Goal: Task Accomplishment & Management: Manage account settings

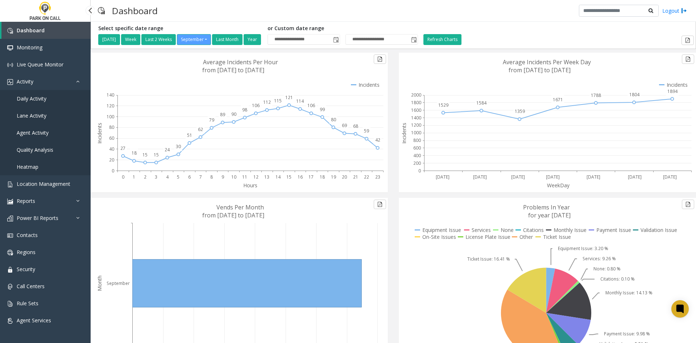
click at [39, 98] on span "Daily Activity" at bounding box center [32, 98] width 30 height 7
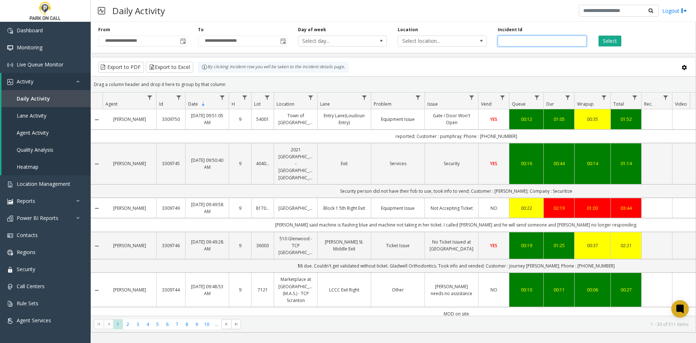
click at [506, 42] on input "number" at bounding box center [542, 41] width 89 height 11
paste input "*******"
type input "*******"
click at [617, 40] on button "Select" at bounding box center [609, 41] width 23 height 11
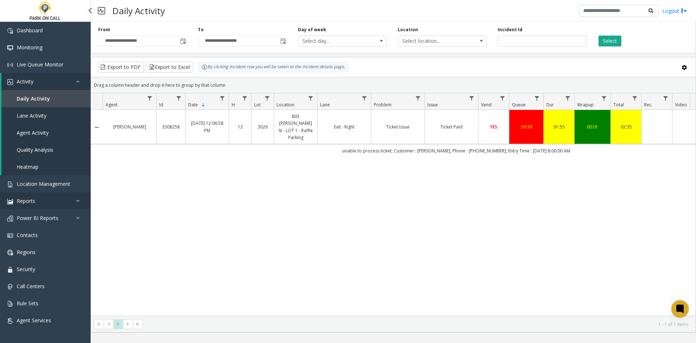
click at [20, 198] on span "Reports" at bounding box center [26, 200] width 18 height 7
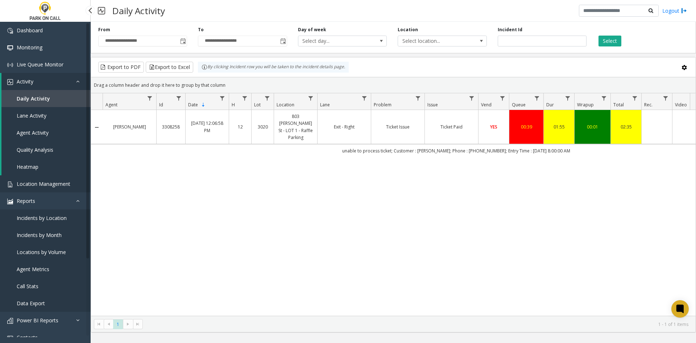
click at [25, 190] on link "Location Management" at bounding box center [45, 183] width 91 height 17
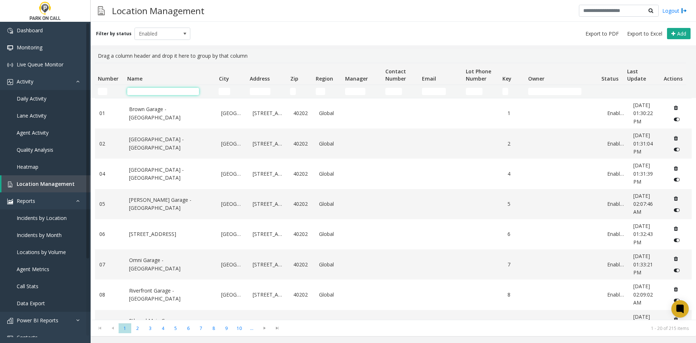
click at [174, 91] on input "Name Filter" at bounding box center [163, 91] width 72 height 7
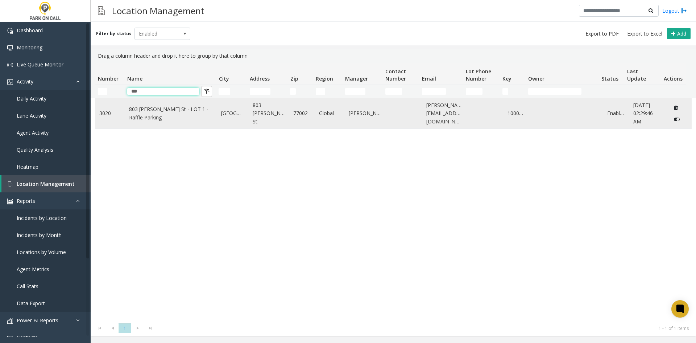
type input "***"
click at [158, 117] on link "803 [PERSON_NAME] St - LOT 1 - Raffle Parking" at bounding box center [171, 113] width 84 height 16
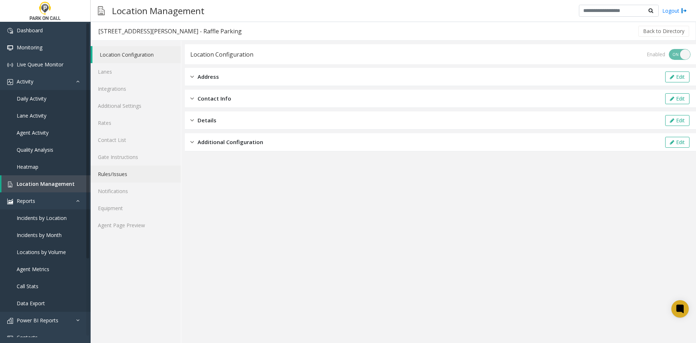
click at [141, 170] on link "Rules/Issues" at bounding box center [136, 173] width 90 height 17
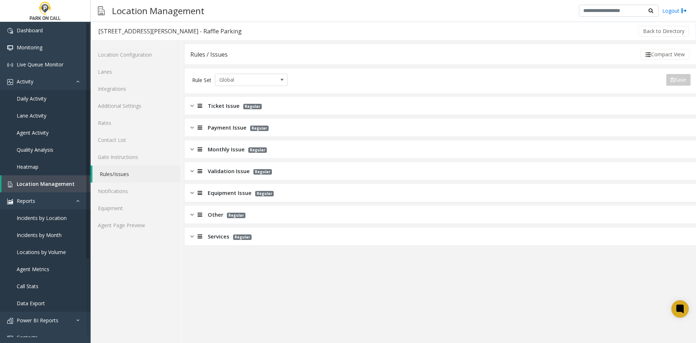
click at [203, 111] on div "Ticket Issue Regular" at bounding box center [440, 106] width 511 height 18
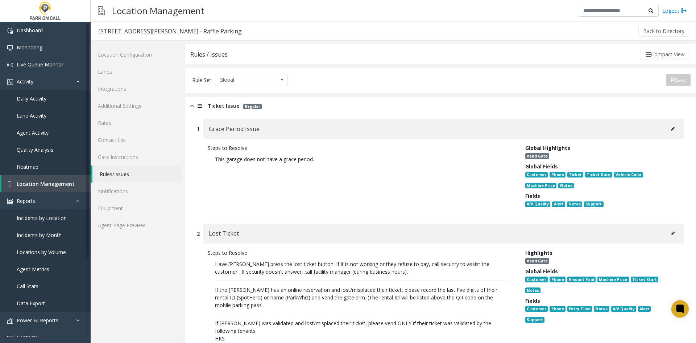
click at [160, 231] on link "Agent Page Preview" at bounding box center [136, 224] width 90 height 17
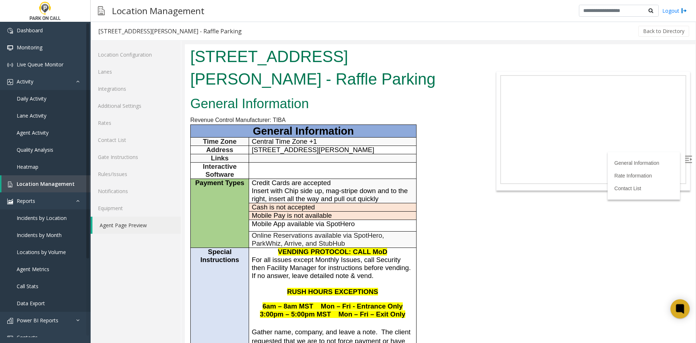
click at [680, 316] on div at bounding box center [680, 308] width 19 height 19
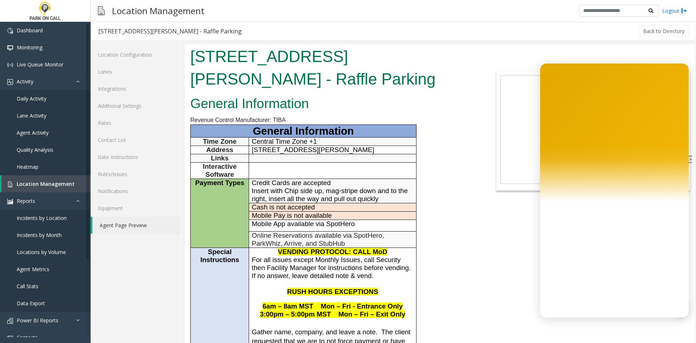
click at [262, 189] on span "Insert with Chip side up, mag-stripe down and to the right, insert all the way …" at bounding box center [330, 195] width 156 height 16
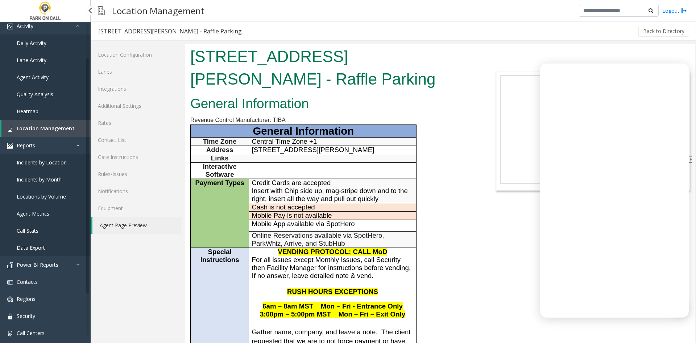
scroll to position [73, 0]
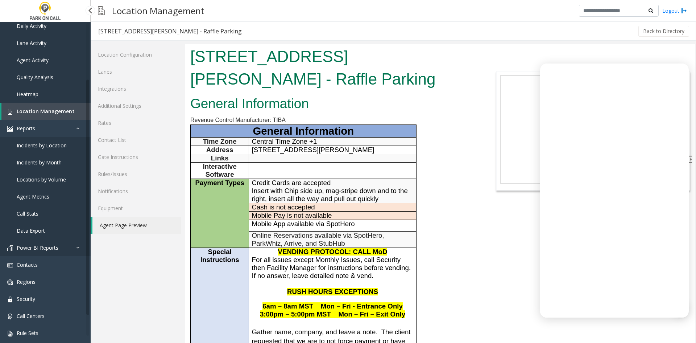
click at [44, 252] on link "Power BI Reports" at bounding box center [45, 247] width 91 height 17
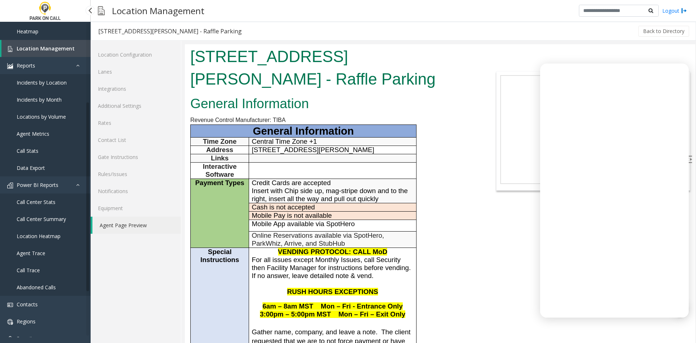
scroll to position [129, 0]
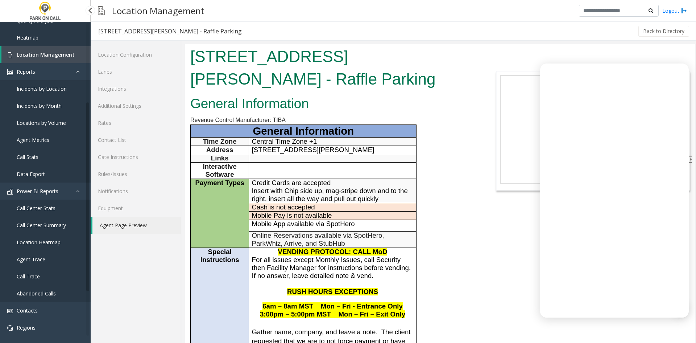
click at [44, 158] on link "Call Stats" at bounding box center [45, 156] width 91 height 17
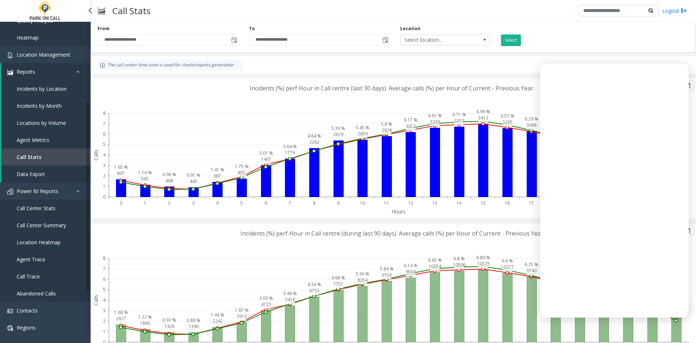
click at [44, 277] on link "Call Trace" at bounding box center [45, 276] width 91 height 17
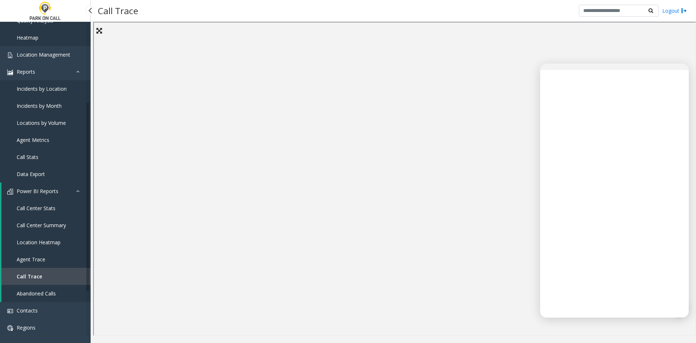
click at [57, 257] on link "Agent Trace" at bounding box center [45, 258] width 89 height 17
click at [65, 227] on span "Call Center Summary" at bounding box center [41, 224] width 49 height 7
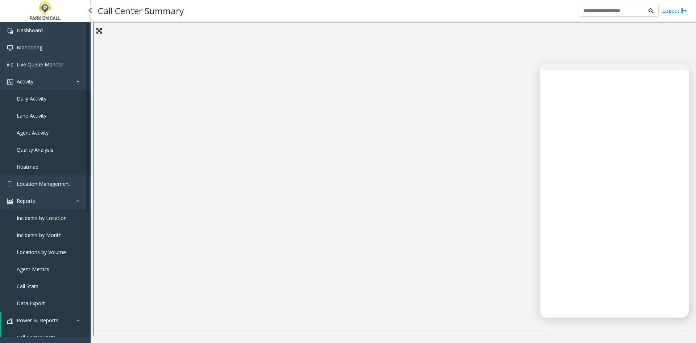
click at [39, 101] on span "Daily Activity" at bounding box center [32, 98] width 30 height 7
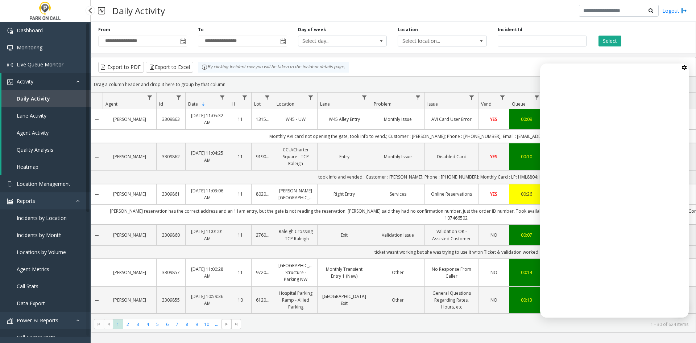
click at [40, 190] on link "Location Management" at bounding box center [45, 183] width 91 height 17
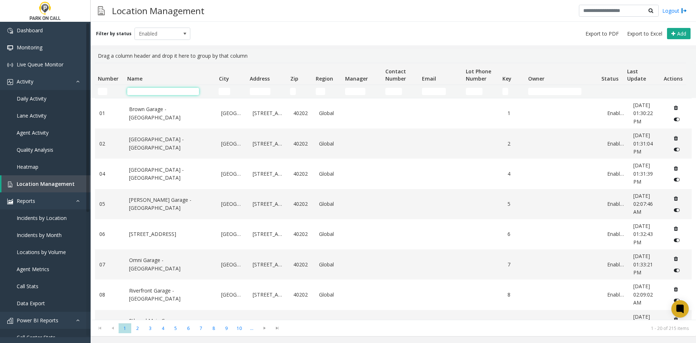
click at [159, 92] on input "Name Filter" at bounding box center [163, 91] width 72 height 7
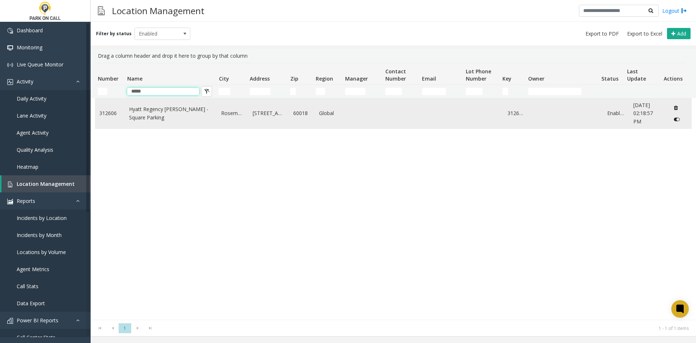
type input "*****"
click at [142, 112] on link "Hyatt Regency [PERSON_NAME] - Square Parking" at bounding box center [171, 113] width 84 height 16
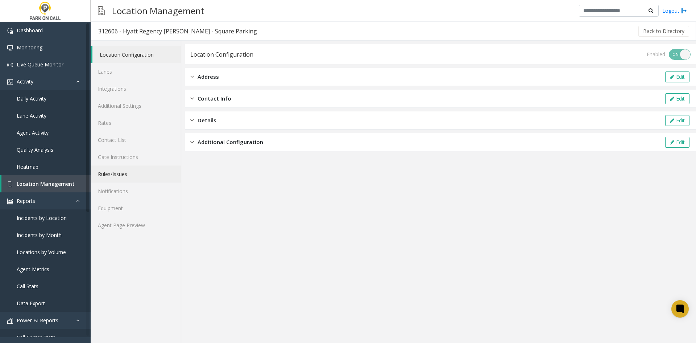
click at [123, 172] on link "Rules/Issues" at bounding box center [136, 173] width 90 height 17
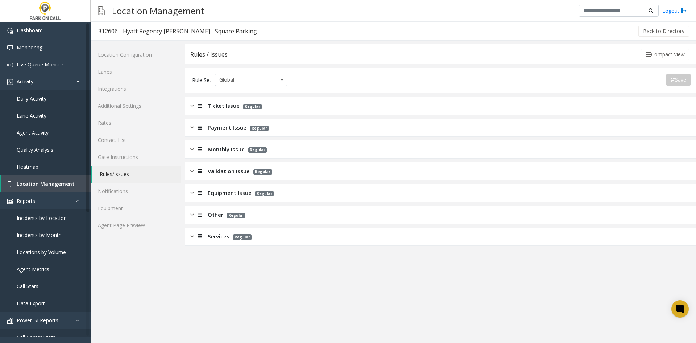
click at [213, 234] on span "Services" at bounding box center [219, 236] width 22 height 8
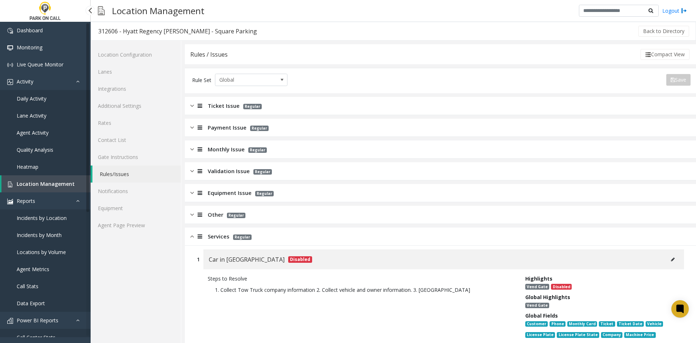
click at [40, 189] on link "Location Management" at bounding box center [45, 183] width 89 height 17
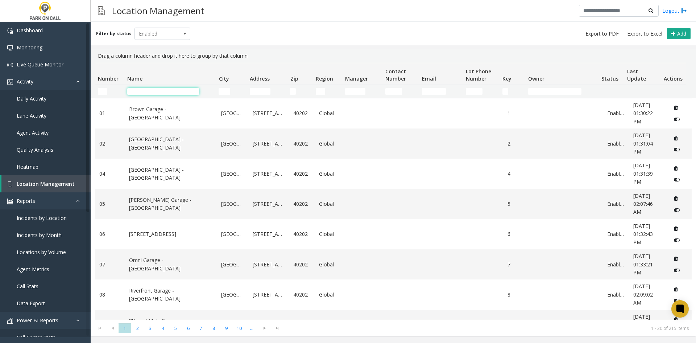
click at [175, 92] on input "Name Filter" at bounding box center [163, 91] width 72 height 7
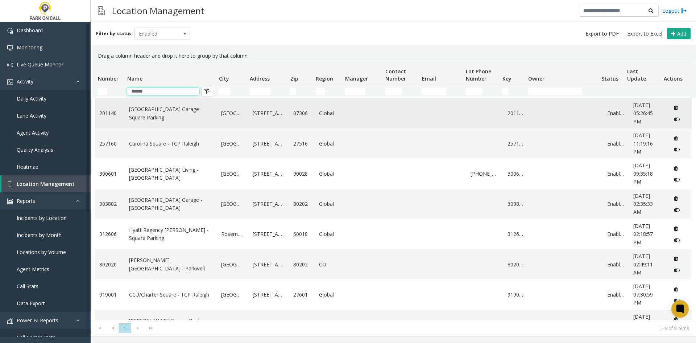
type input "******"
click at [171, 110] on link "[GEOGRAPHIC_DATA] Garage - Square Parking" at bounding box center [171, 113] width 84 height 16
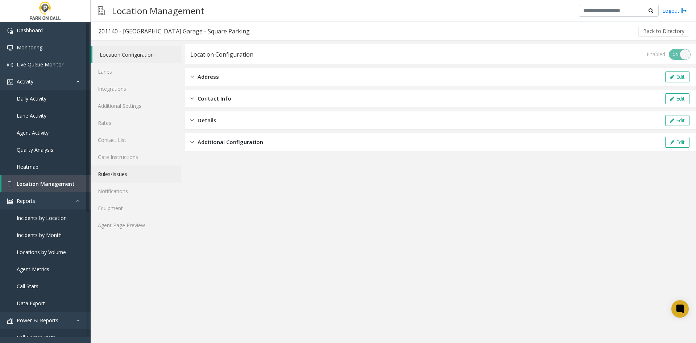
click at [133, 180] on link "Rules/Issues" at bounding box center [136, 173] width 90 height 17
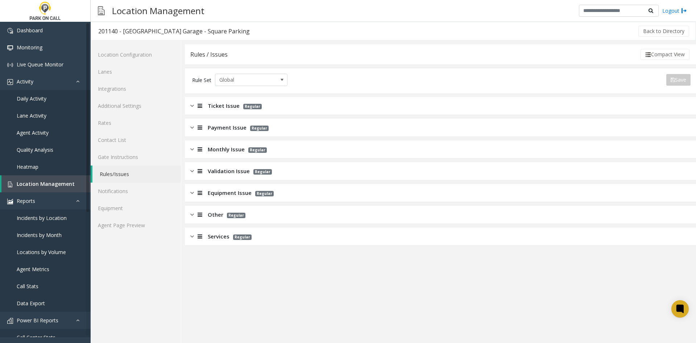
click at [210, 241] on div "Services Regular" at bounding box center [440, 236] width 511 height 18
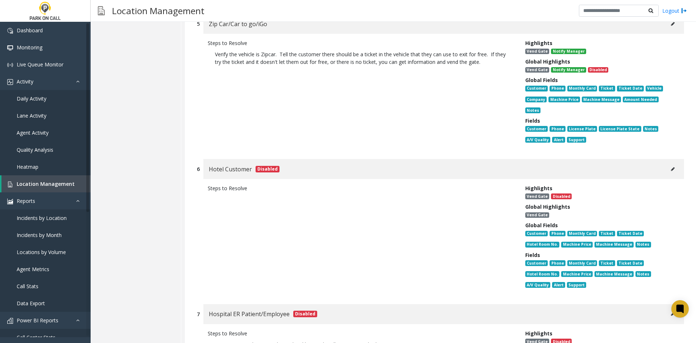
scroll to position [689, 0]
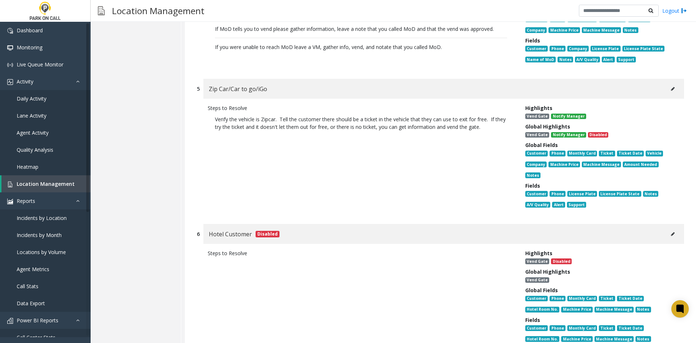
click at [667, 91] on button at bounding box center [673, 88] width 12 height 11
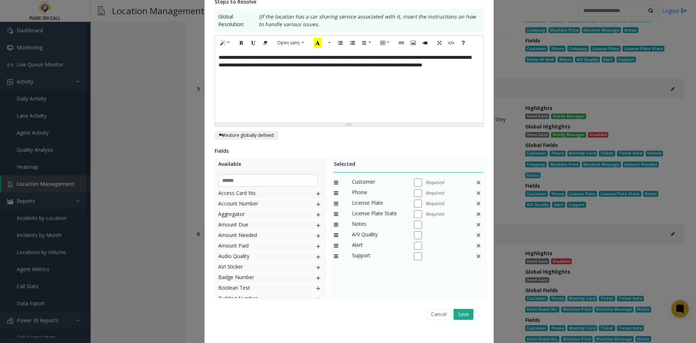
scroll to position [141, 0]
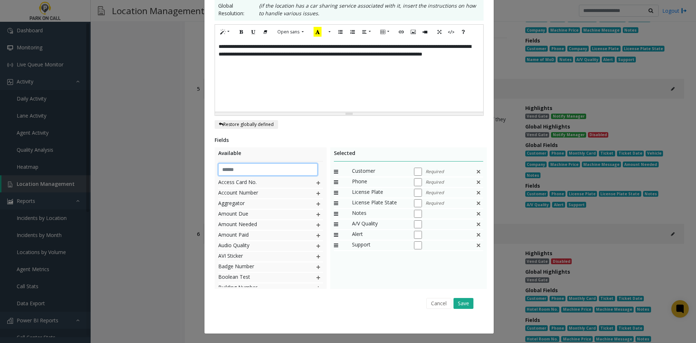
click at [276, 173] on input "text" at bounding box center [268, 169] width 100 height 12
type input "****"
drag, startPoint x: 255, startPoint y: 294, endPoint x: 256, endPoint y: 289, distance: 5.3
click at [255, 294] on div "Cancel Save" at bounding box center [349, 303] width 259 height 18
click at [315, 216] on img at bounding box center [318, 214] width 6 height 9
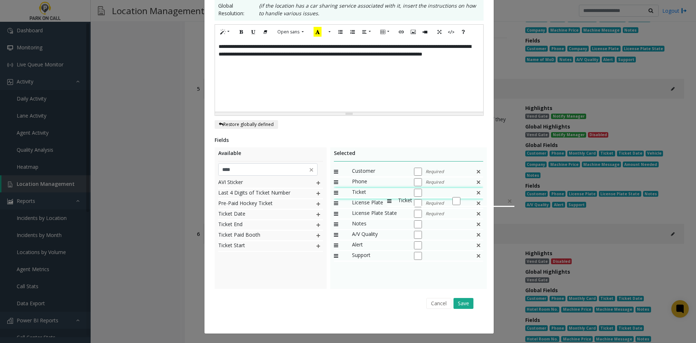
drag, startPoint x: 369, startPoint y: 257, endPoint x: 384, endPoint y: 192, distance: 65.9
click at [456, 302] on button "Save" at bounding box center [463, 303] width 20 height 11
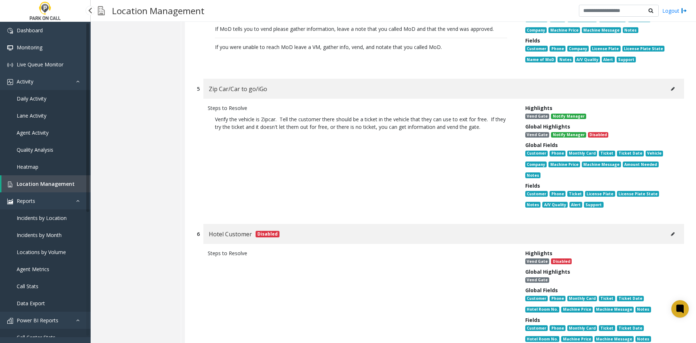
click at [71, 91] on link "Daily Activity" at bounding box center [45, 98] width 91 height 17
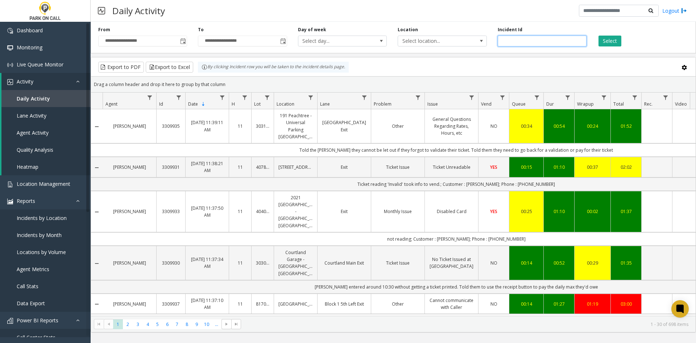
click at [523, 43] on input "number" at bounding box center [542, 41] width 89 height 11
paste input "*******"
type input "*******"
click at [611, 40] on button "Select" at bounding box center [609, 41] width 23 height 11
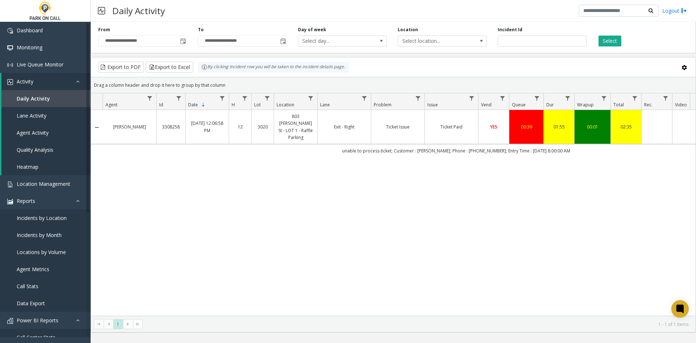
click at [358, 125] on link "Exit - Right" at bounding box center [344, 126] width 45 height 7
